Goal: Find specific page/section: Find specific page/section

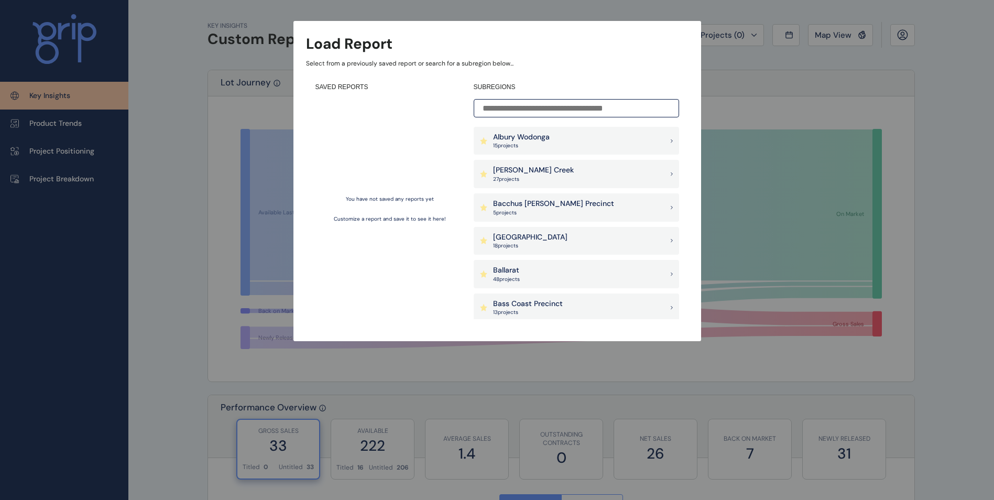
click at [522, 107] on input at bounding box center [576, 108] width 205 height 18
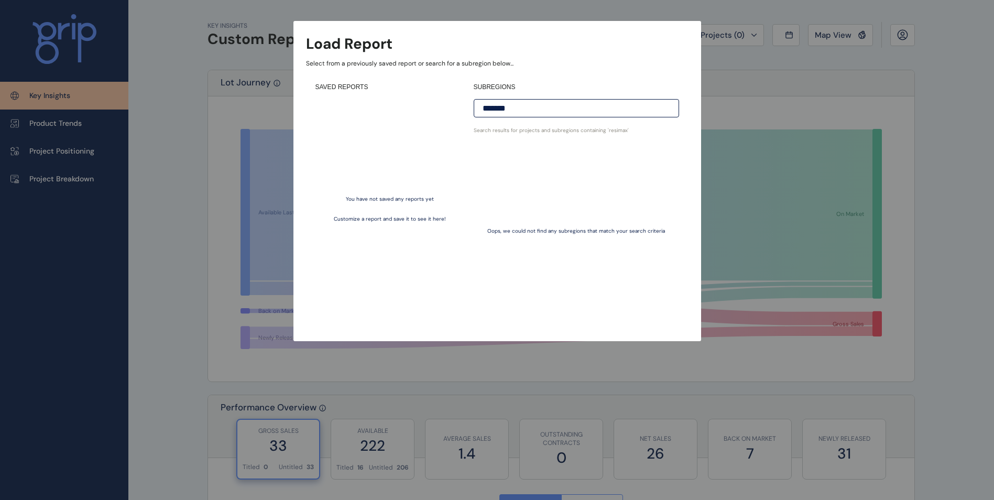
drag, startPoint x: 531, startPoint y: 112, endPoint x: 336, endPoint y: 111, distance: 194.9
click at [336, 111] on div "SAVED REPORTS You have not saved any reports yet Customize a report and save it…" at bounding box center [497, 200] width 382 height 255
type input "*"
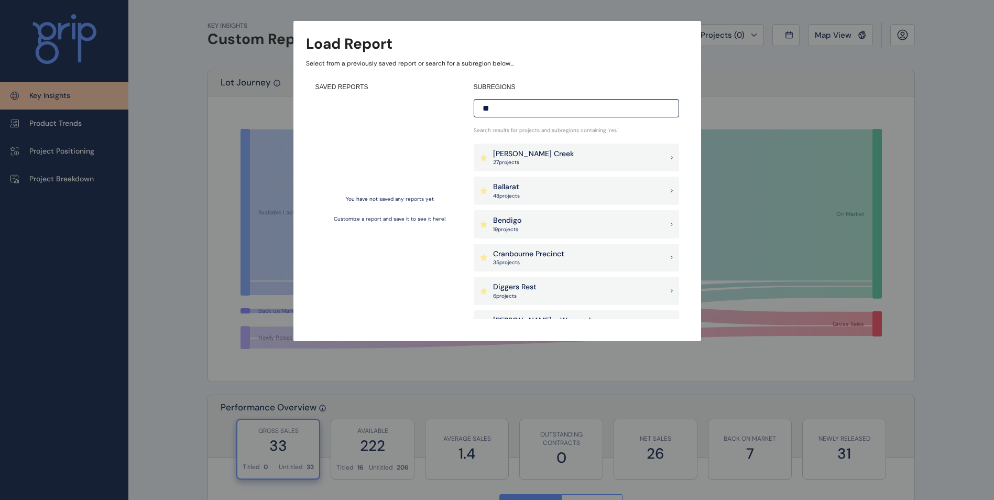
type input "*"
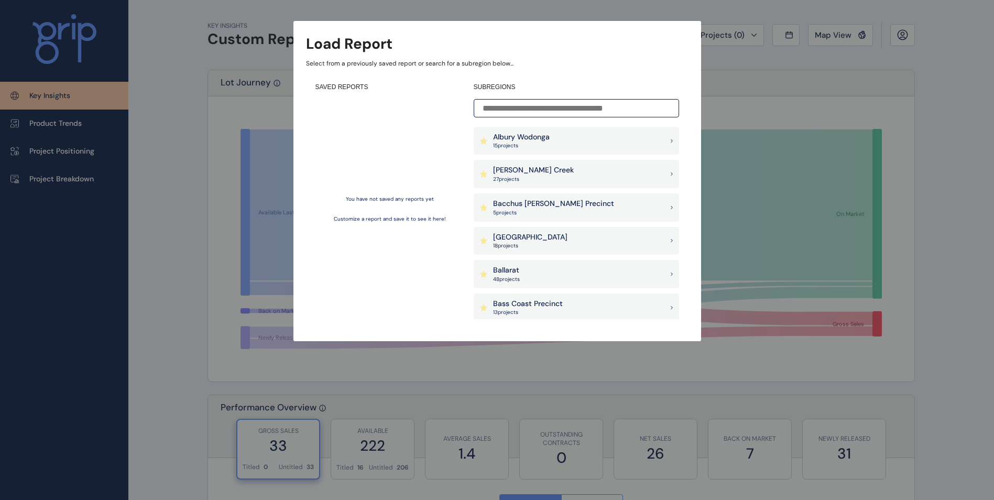
click at [566, 182] on div "[PERSON_NAME] Creek 27 project s" at bounding box center [576, 174] width 205 height 28
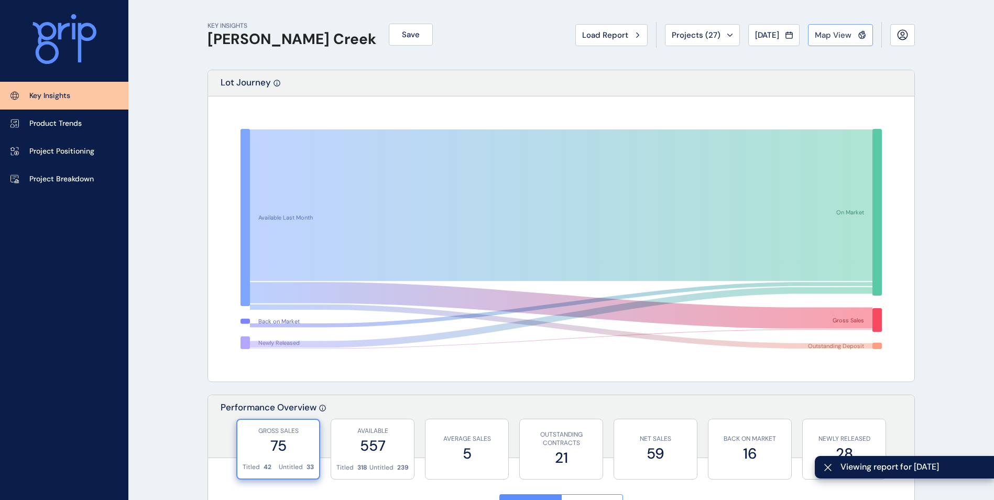
click at [824, 33] on span "Map View" at bounding box center [833, 35] width 37 height 10
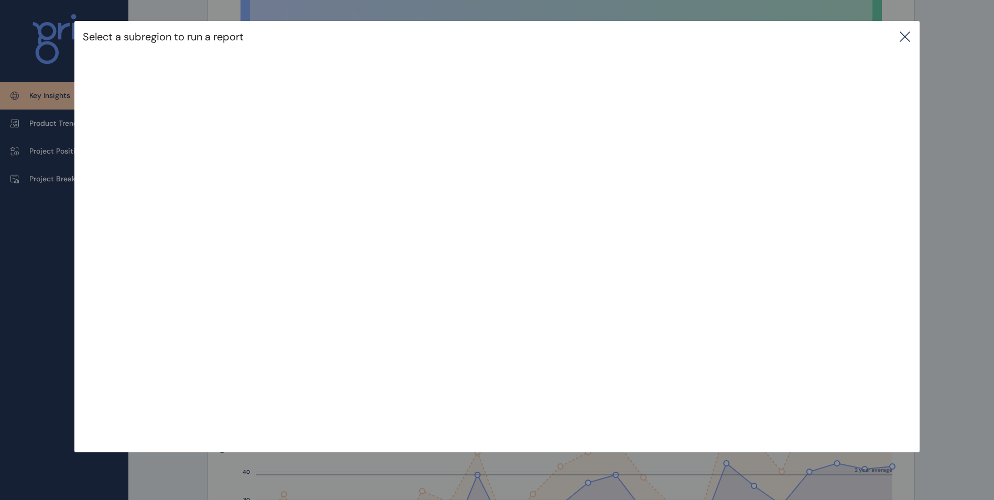
scroll to position [210, 0]
